Goal: Task Accomplishment & Management: Use online tool/utility

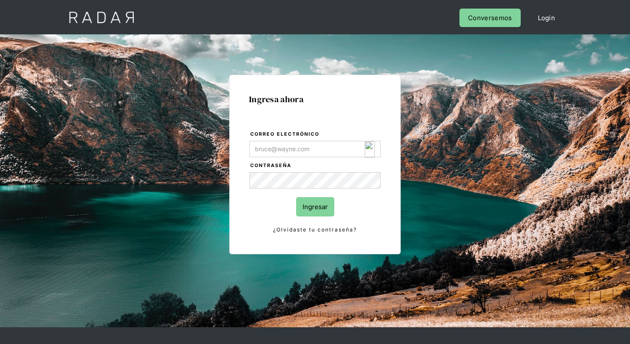
click at [300, 148] on input "Correo electrónico" at bounding box center [315, 149] width 131 height 16
click at [368, 150] on img "Login Form" at bounding box center [370, 149] width 10 height 16
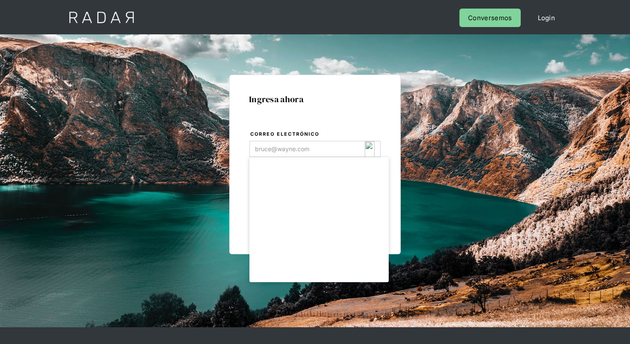
type input "[EMAIL_ADDRESS][DOMAIN_NAME]"
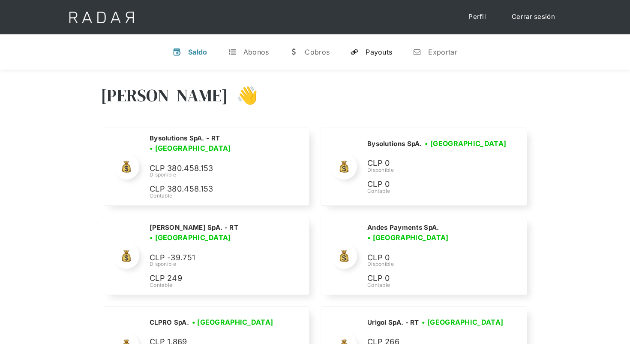
click at [374, 54] on div "Payouts" at bounding box center [379, 52] width 27 height 9
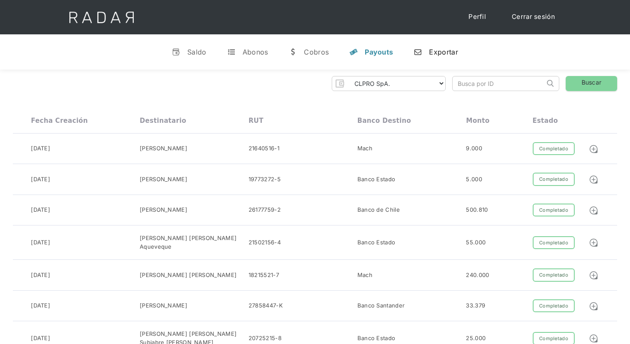
click at [427, 57] on link "n Exportar" at bounding box center [436, 52] width 58 height 22
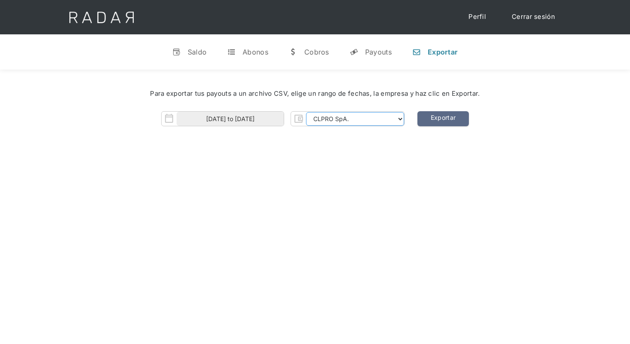
click at [373, 117] on select "CLPRO SpA. Coster SpA. Urigol SpA. Bysolutions SpA. Clmax SpA. Andes Payments S…" at bounding box center [355, 119] width 98 height 14
select select "bysolutions-rt"
click at [307, 112] on select "CLPRO SpA. Coster SpA. Urigol SpA. Bysolutions SpA. Clmax SpA. Andes Payments S…" at bounding box center [355, 119] width 98 height 14
click at [444, 119] on link "Exportar" at bounding box center [443, 118] width 51 height 15
